Goal: Information Seeking & Learning: Find specific fact

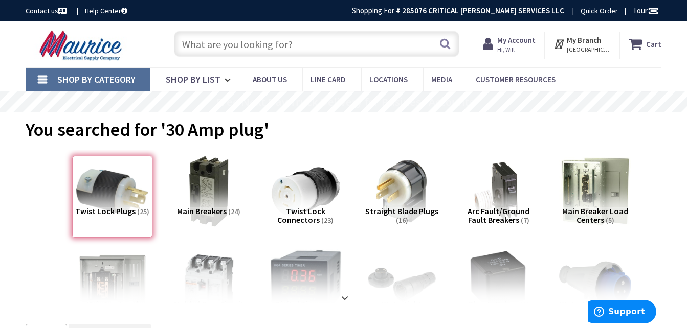
click at [233, 41] on input "text" at bounding box center [316, 44] width 285 height 26
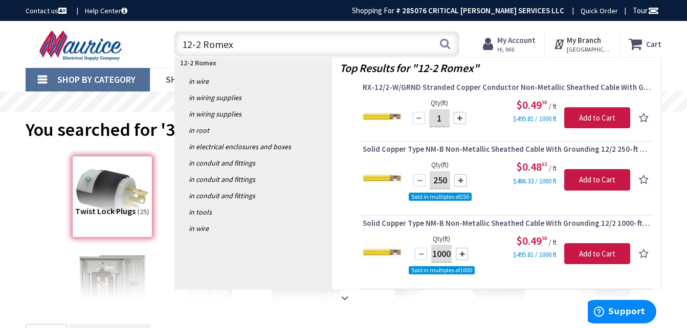
drag, startPoint x: 248, startPoint y: 45, endPoint x: 125, endPoint y: 54, distance: 123.5
click at [125, 54] on div "Toggle Nav 12-2 Romex 12-2 Romex Search Cart My Cart Close" at bounding box center [343, 44] width 651 height 34
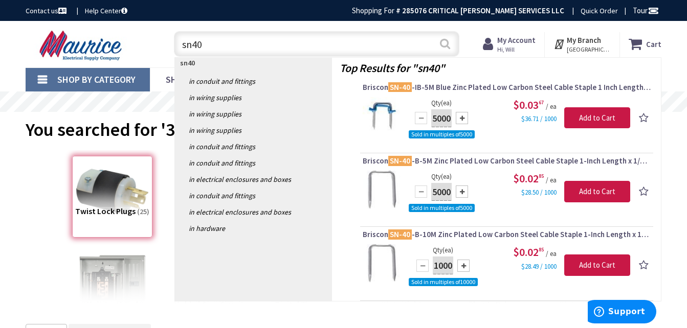
type input "sn40"
click at [447, 43] on button "Search" at bounding box center [444, 43] width 13 height 23
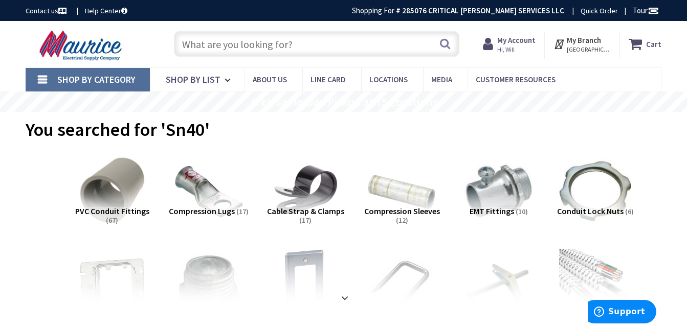
type input "[GEOGRAPHIC_DATA][US_STATE], [GEOGRAPHIC_DATA]"
click at [254, 49] on input "text" at bounding box center [316, 44] width 285 height 26
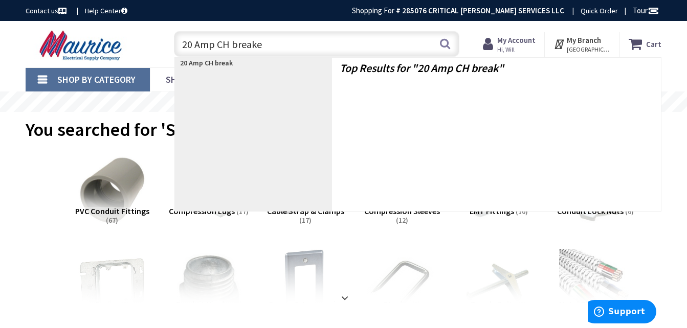
type input "20 Amp CH breaker"
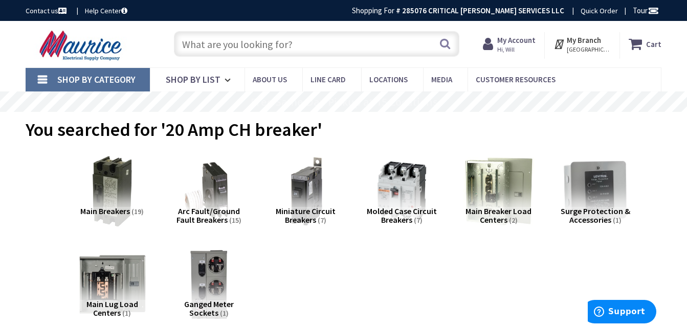
click at [255, 49] on input "text" at bounding box center [316, 44] width 285 height 26
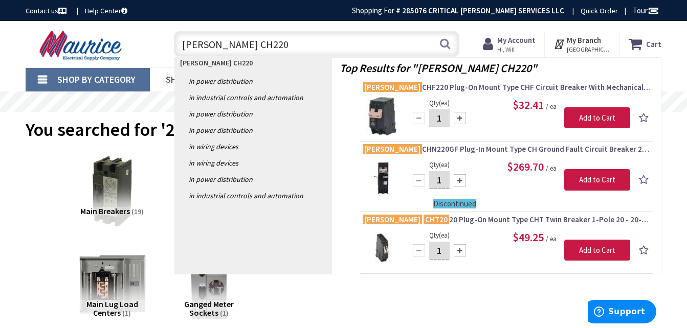
drag, startPoint x: 255, startPoint y: 38, endPoint x: 126, endPoint y: 35, distance: 128.4
click at [127, 35] on div "Toggle Nav [PERSON_NAME] CH220 [PERSON_NAME] CH220 Search Cart My Cart Close" at bounding box center [343, 44] width 651 height 34
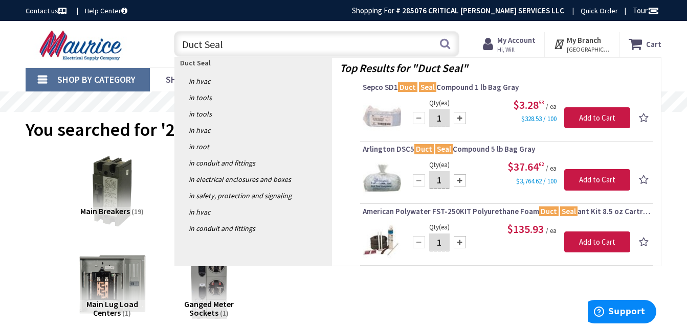
type input "Duct Seal"
